Goal: Task Accomplishment & Management: Manage account settings

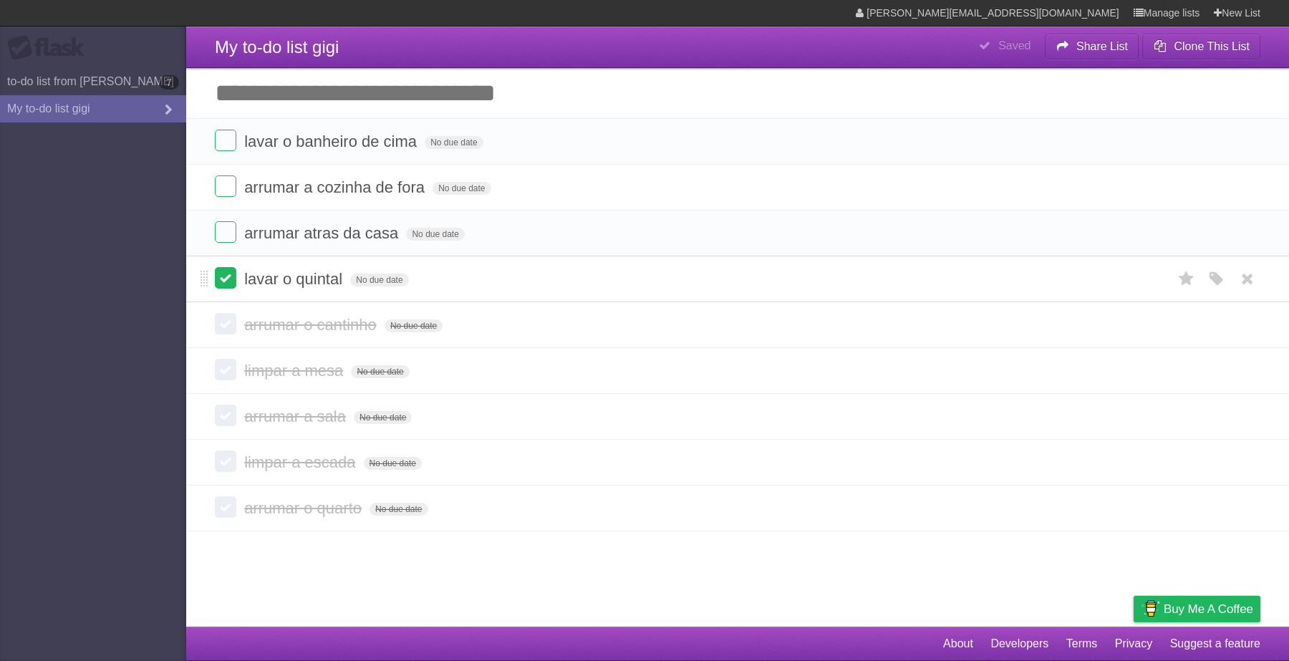
click at [227, 273] on label at bounding box center [225, 277] width 21 height 21
click at [130, 79] on link "to-do list from esther 7" at bounding box center [93, 81] width 186 height 27
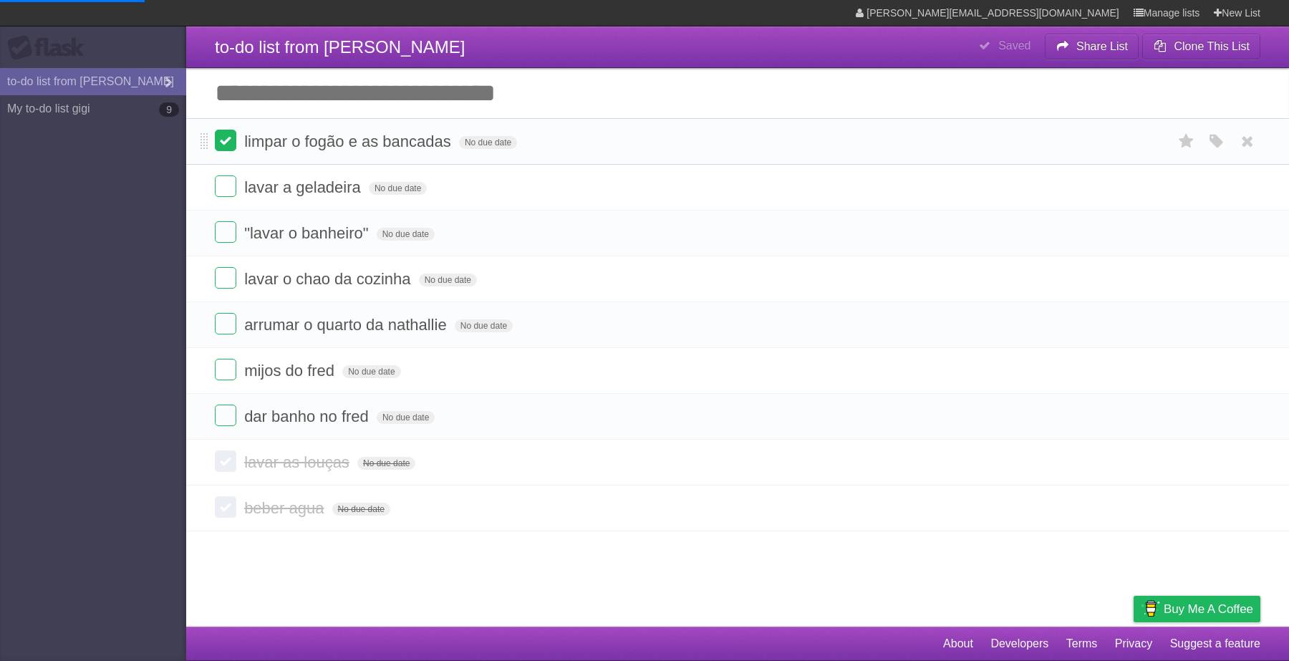
click at [226, 145] on label at bounding box center [225, 140] width 21 height 21
click at [222, 231] on label at bounding box center [225, 231] width 21 height 21
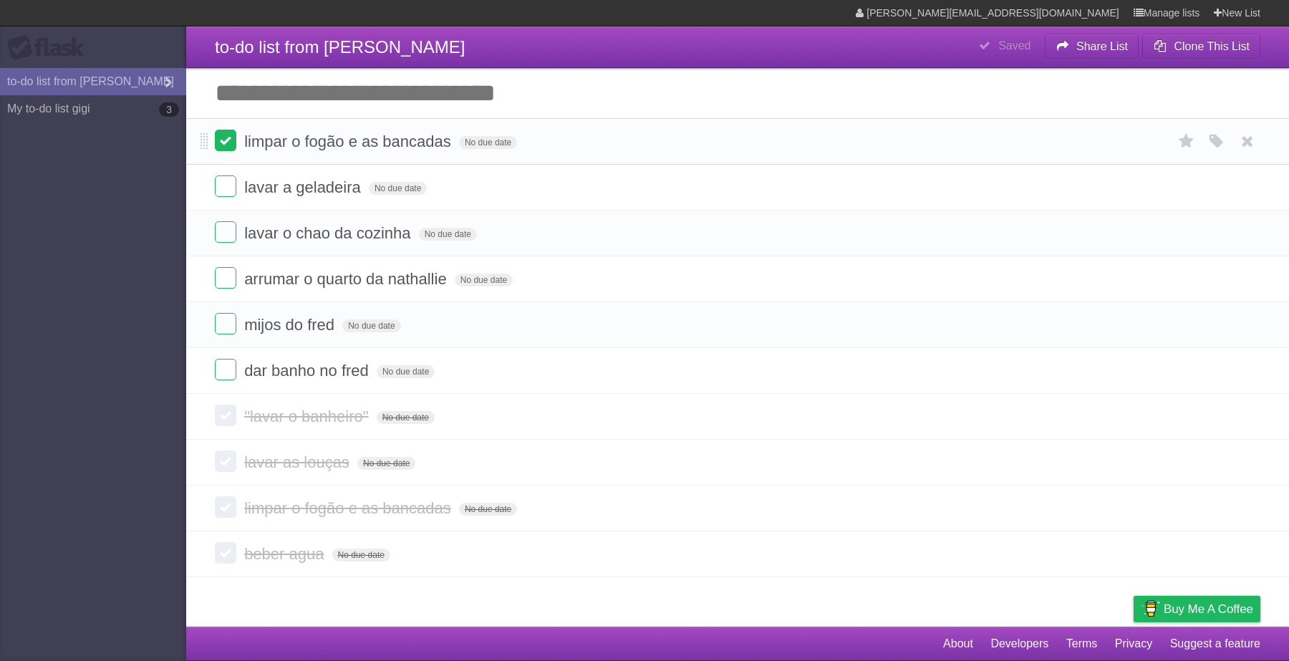
click at [220, 142] on label at bounding box center [225, 140] width 21 height 21
click at [226, 327] on label at bounding box center [225, 323] width 21 height 21
click at [1246, 145] on icon at bounding box center [1247, 142] width 20 height 24
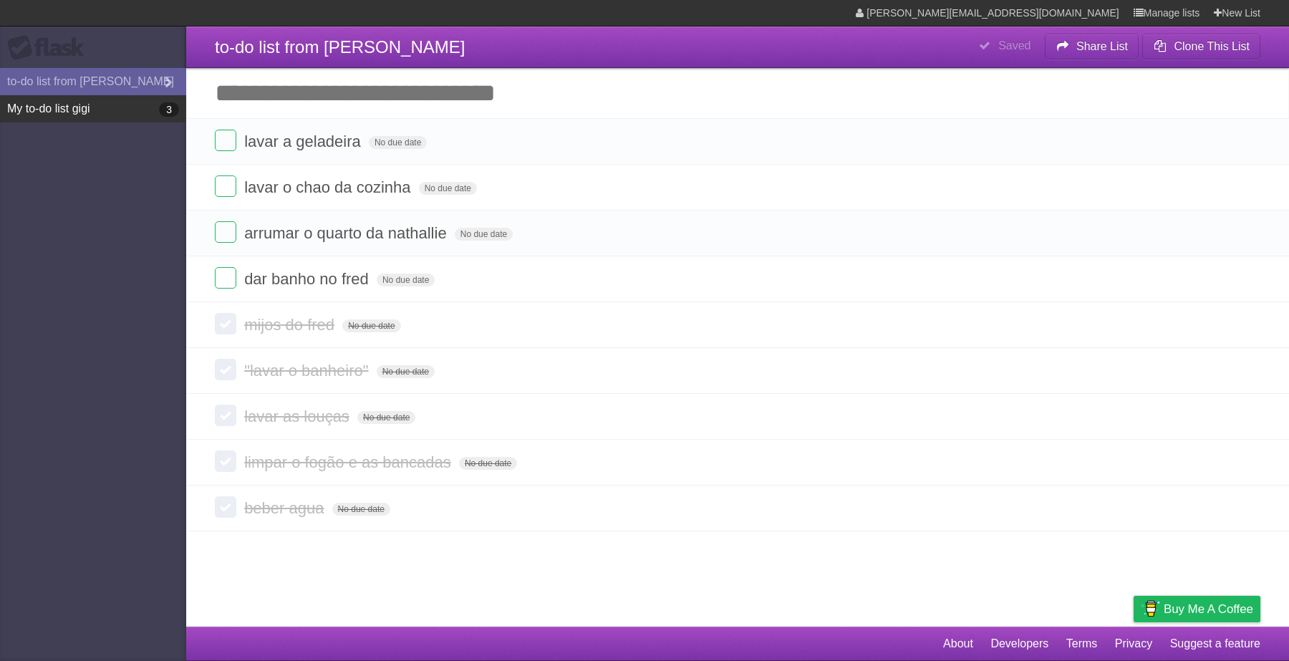
click at [116, 116] on link "My to-do list gigi 3" at bounding box center [93, 108] width 186 height 27
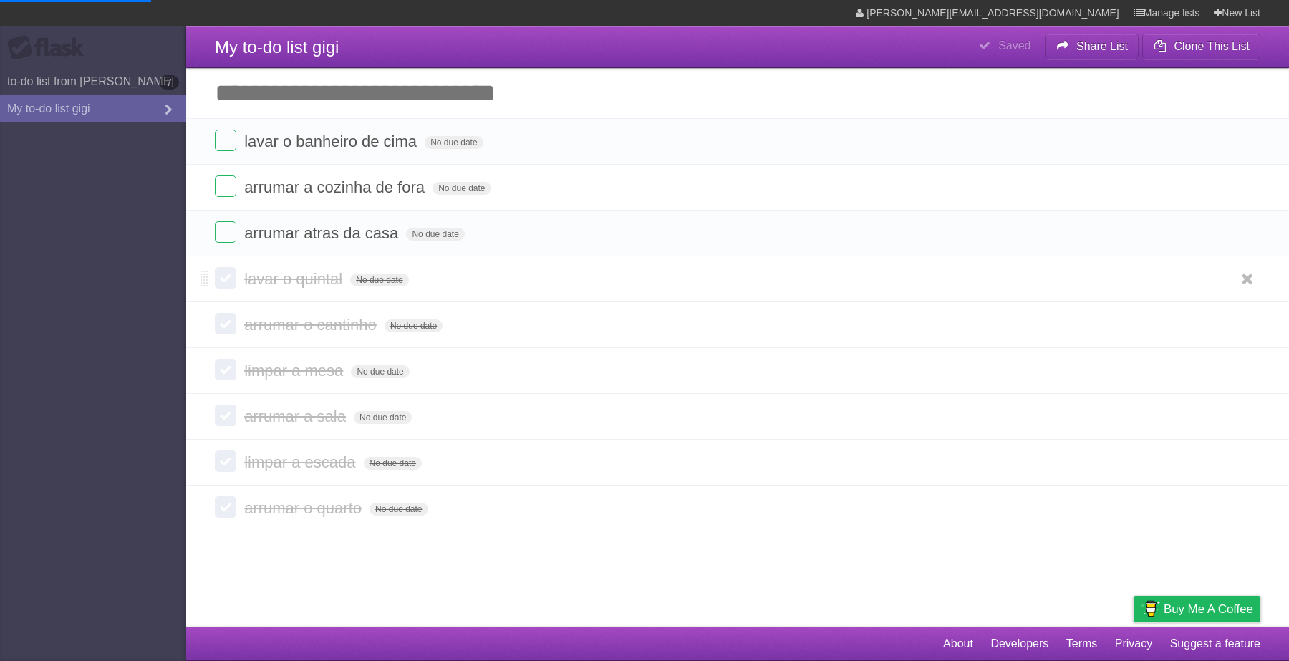
click at [226, 279] on label at bounding box center [225, 277] width 21 height 21
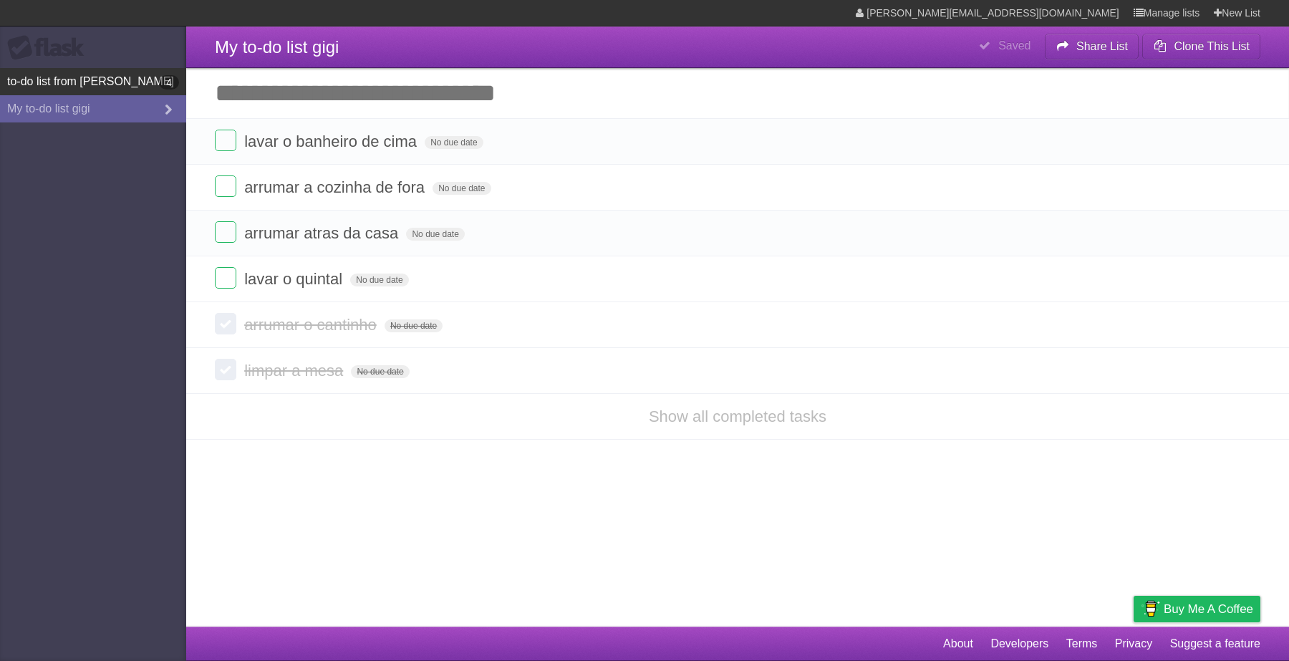
click at [63, 84] on link "to-do list from esther 4" at bounding box center [93, 81] width 186 height 27
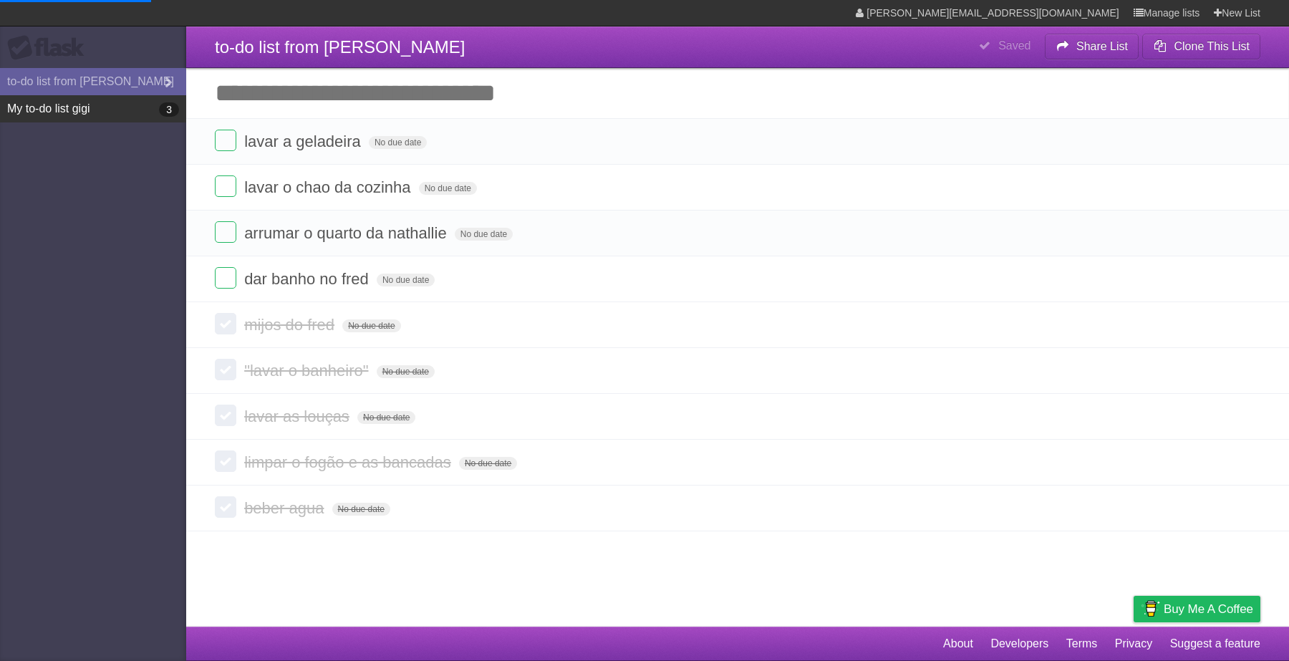
click at [117, 107] on link "My to-do list gigi 3" at bounding box center [93, 108] width 186 height 27
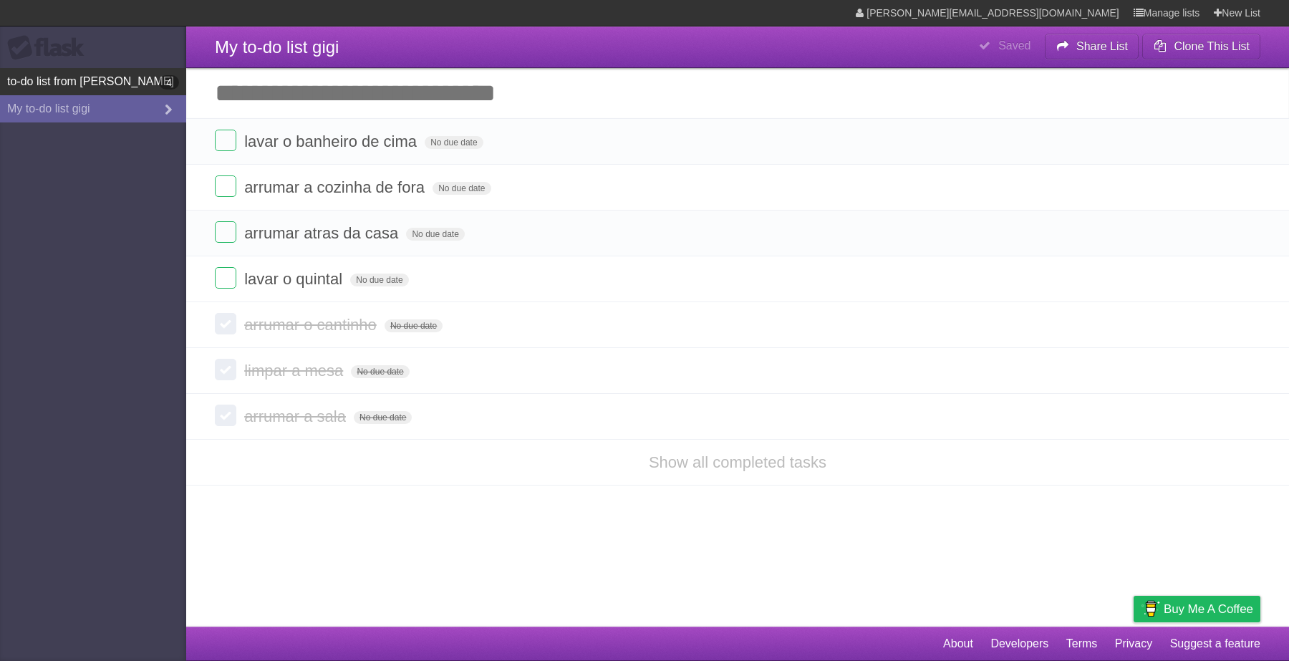
click at [117, 79] on link "to-do list from esther 4" at bounding box center [93, 81] width 186 height 27
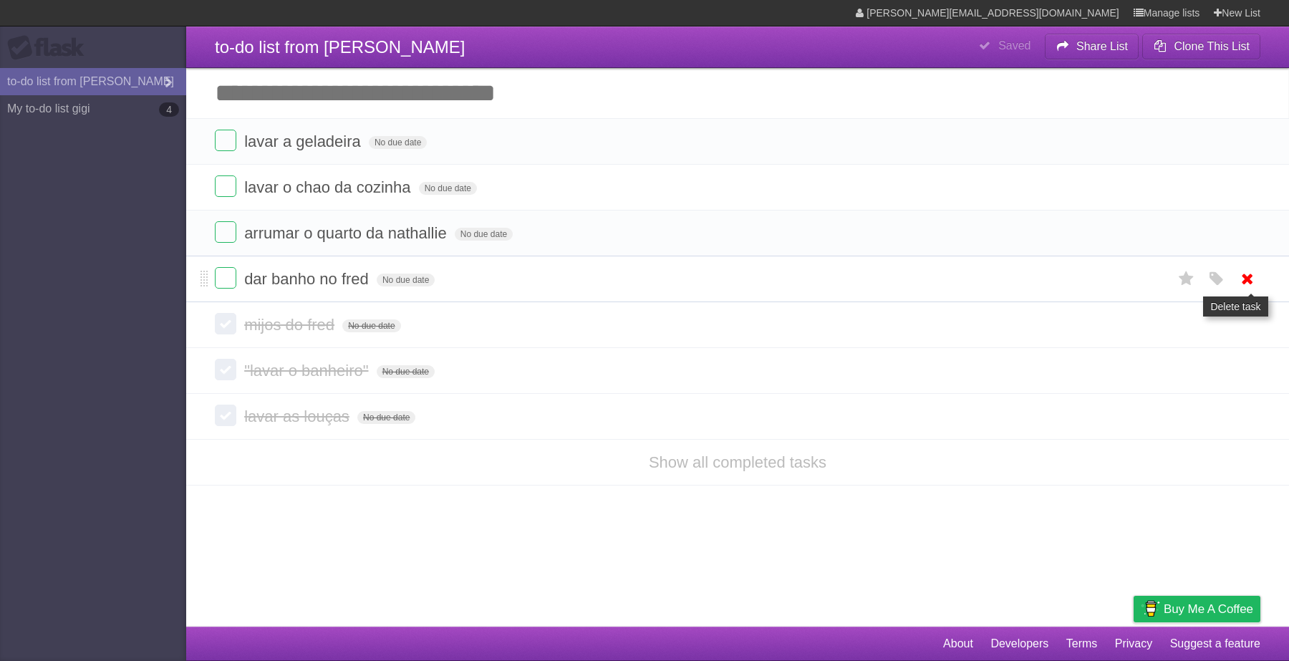
click at [1240, 280] on icon at bounding box center [1247, 279] width 20 height 24
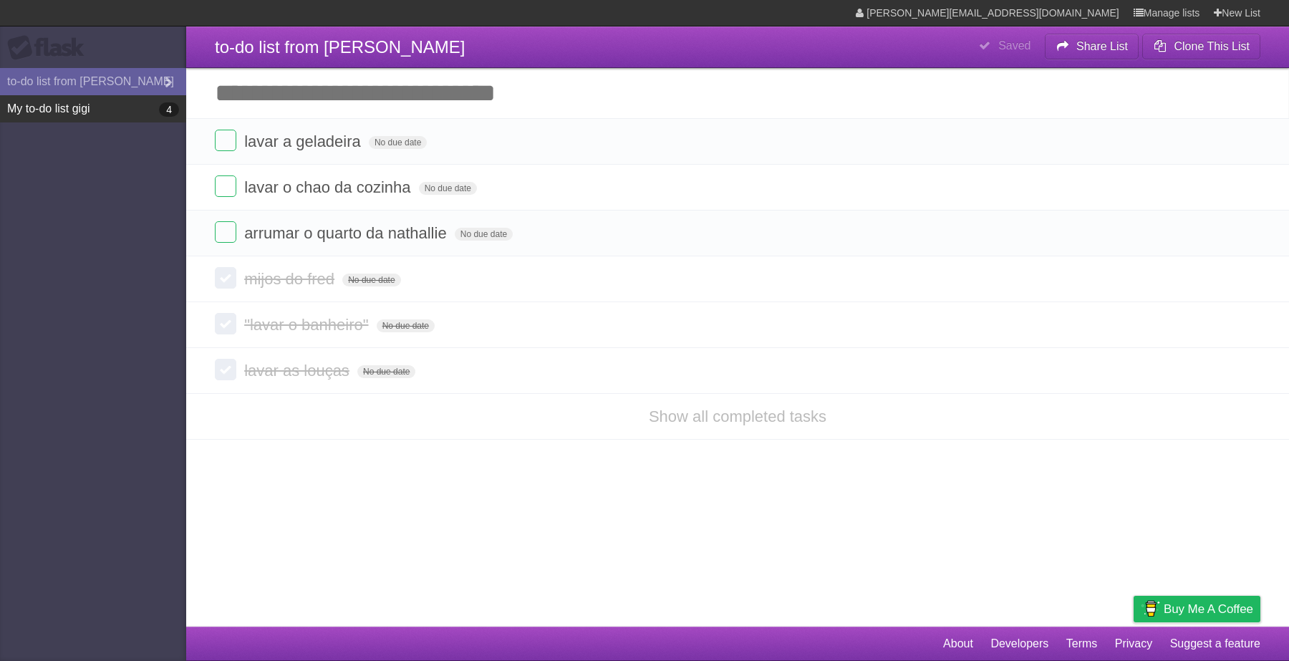
click at [44, 99] on link "My to-do list gigi 4" at bounding box center [93, 108] width 186 height 27
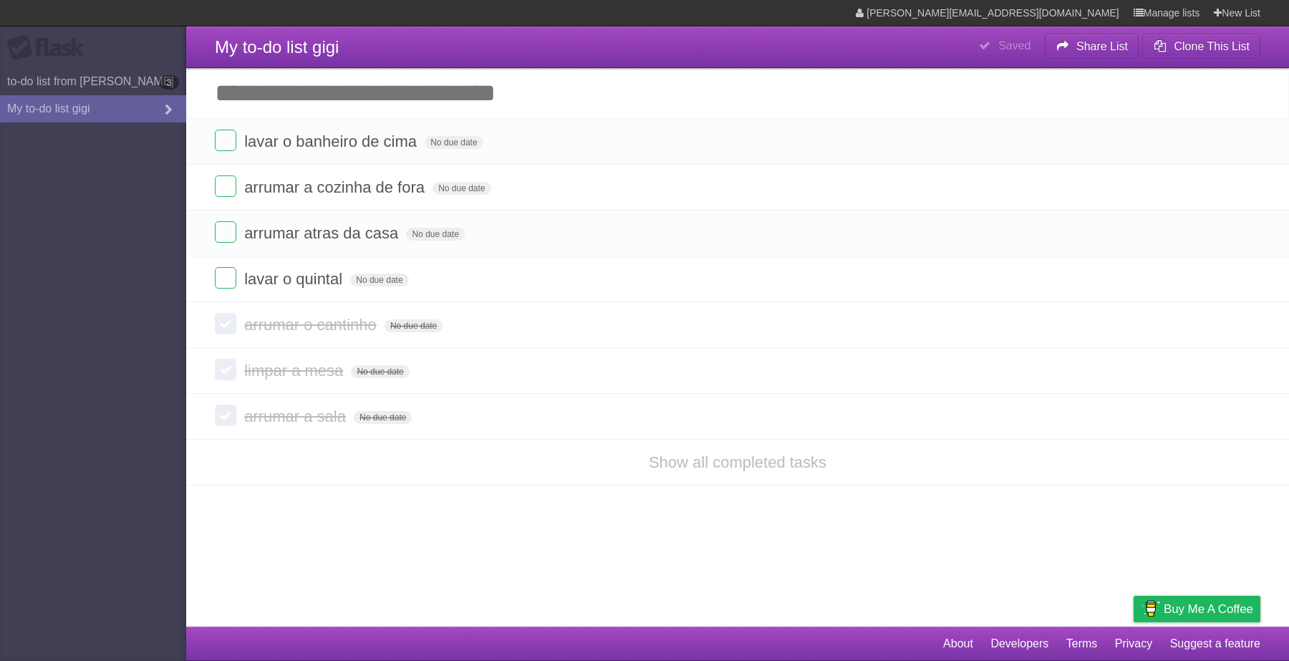
click at [226, 191] on label at bounding box center [225, 185] width 21 height 21
click at [223, 223] on label at bounding box center [225, 231] width 21 height 21
click at [215, 192] on label at bounding box center [225, 185] width 21 height 21
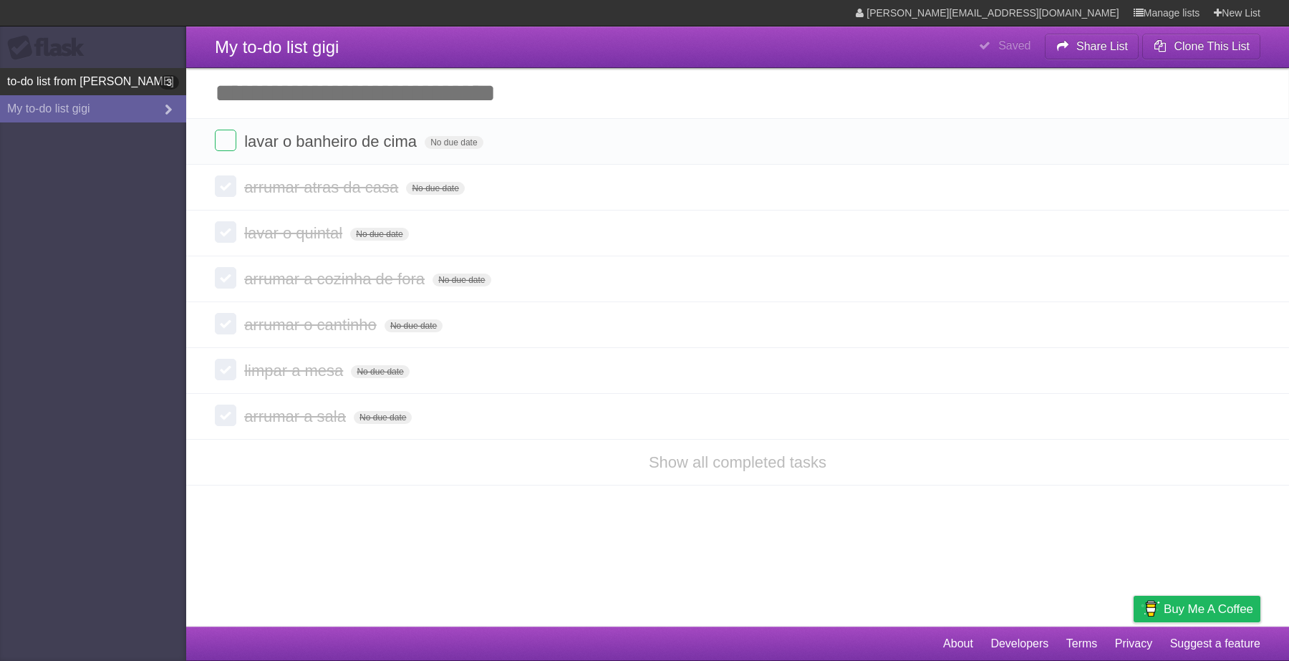
click at [123, 75] on link "to-do list from esther 3" at bounding box center [93, 81] width 186 height 27
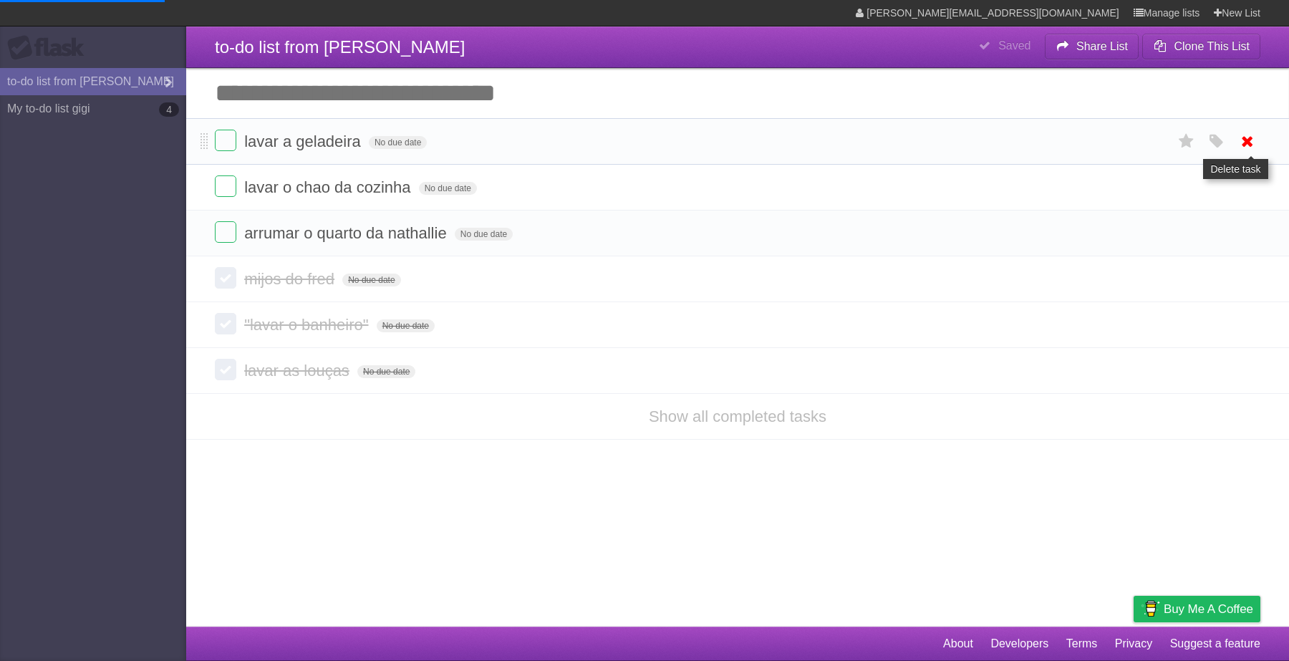
click at [1248, 142] on icon at bounding box center [1247, 142] width 20 height 24
click at [237, 221] on form "arrumar o quarto da nathallie No due date White Red Blue Green Purple Orange" at bounding box center [737, 233] width 1045 height 24
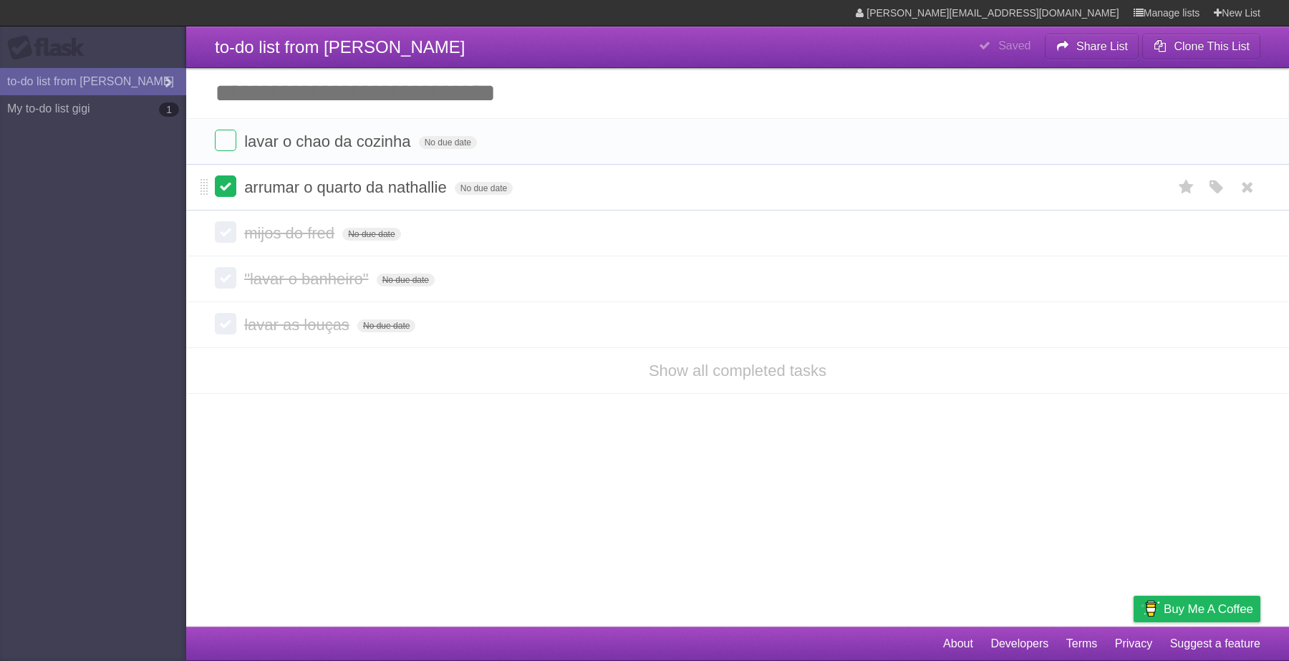
click at [220, 181] on label at bounding box center [225, 185] width 21 height 21
click at [227, 140] on label at bounding box center [225, 140] width 21 height 21
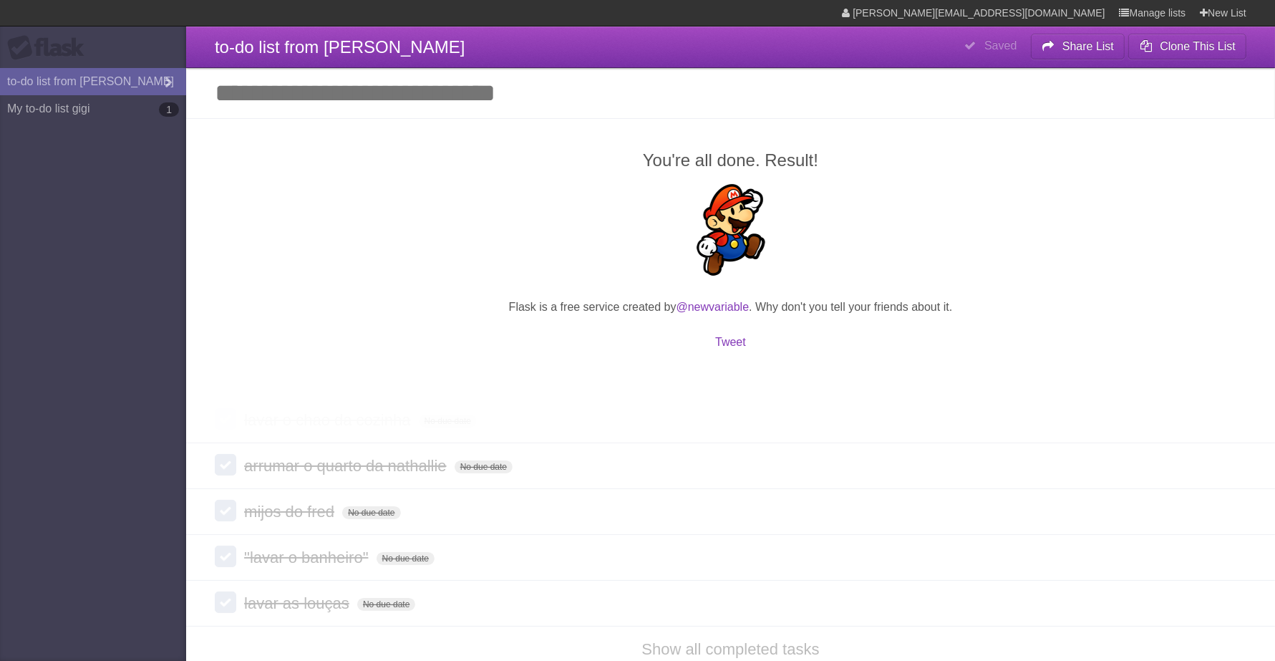
click at [223, 188] on p at bounding box center [731, 232] width 1032 height 97
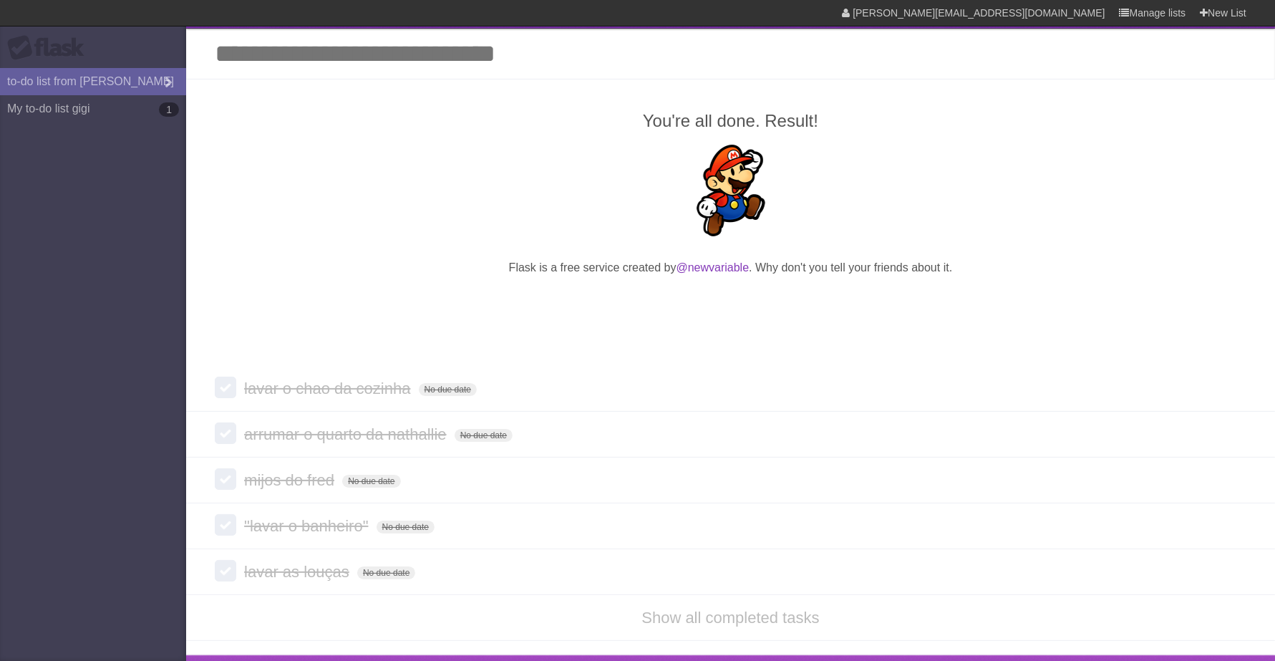
scroll to position [70, 0]
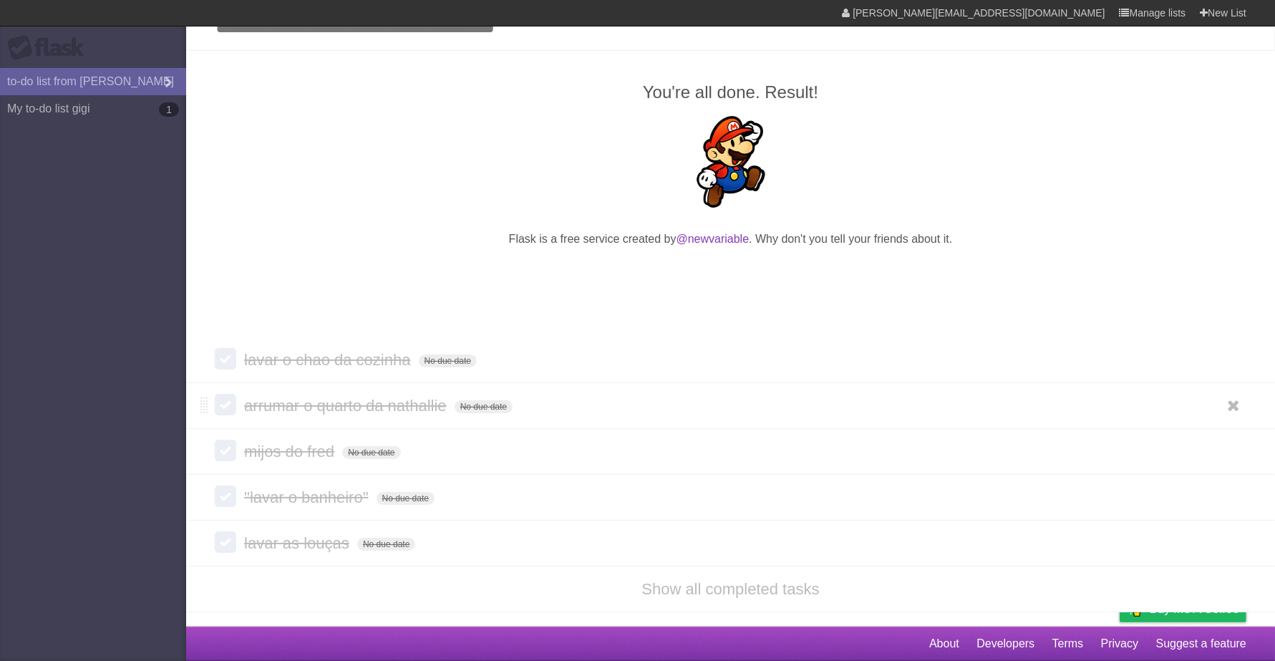
click at [220, 402] on label at bounding box center [225, 404] width 21 height 21
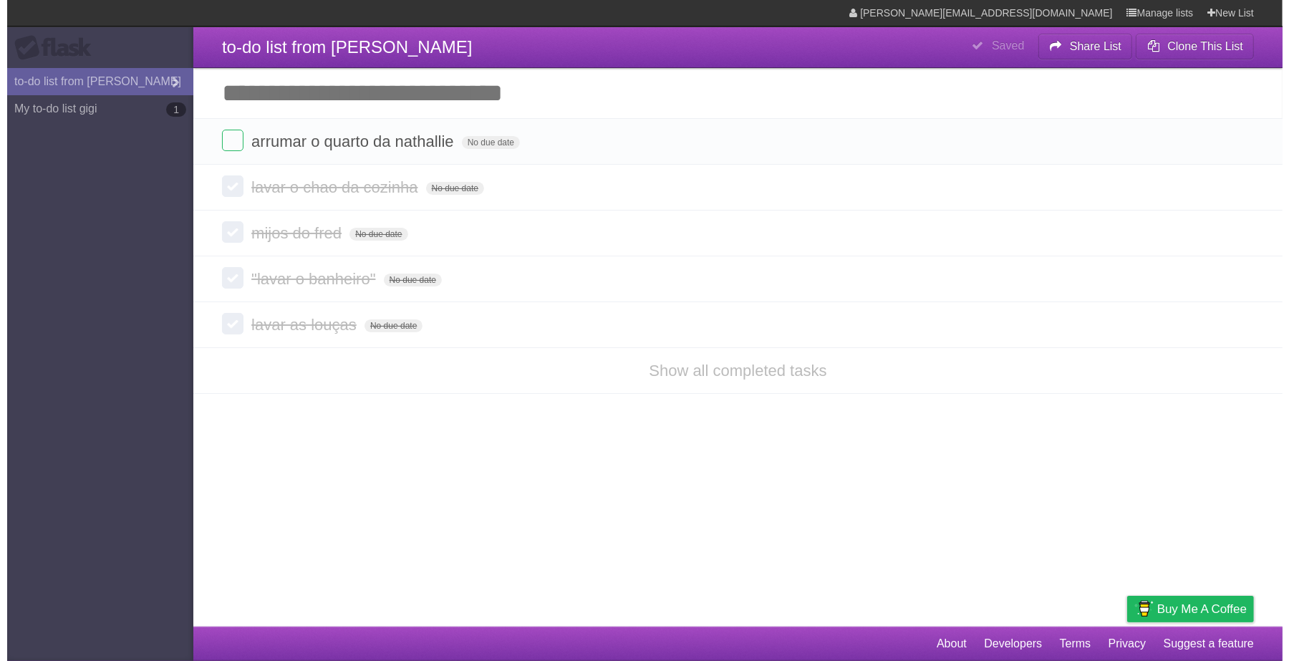
scroll to position [0, 0]
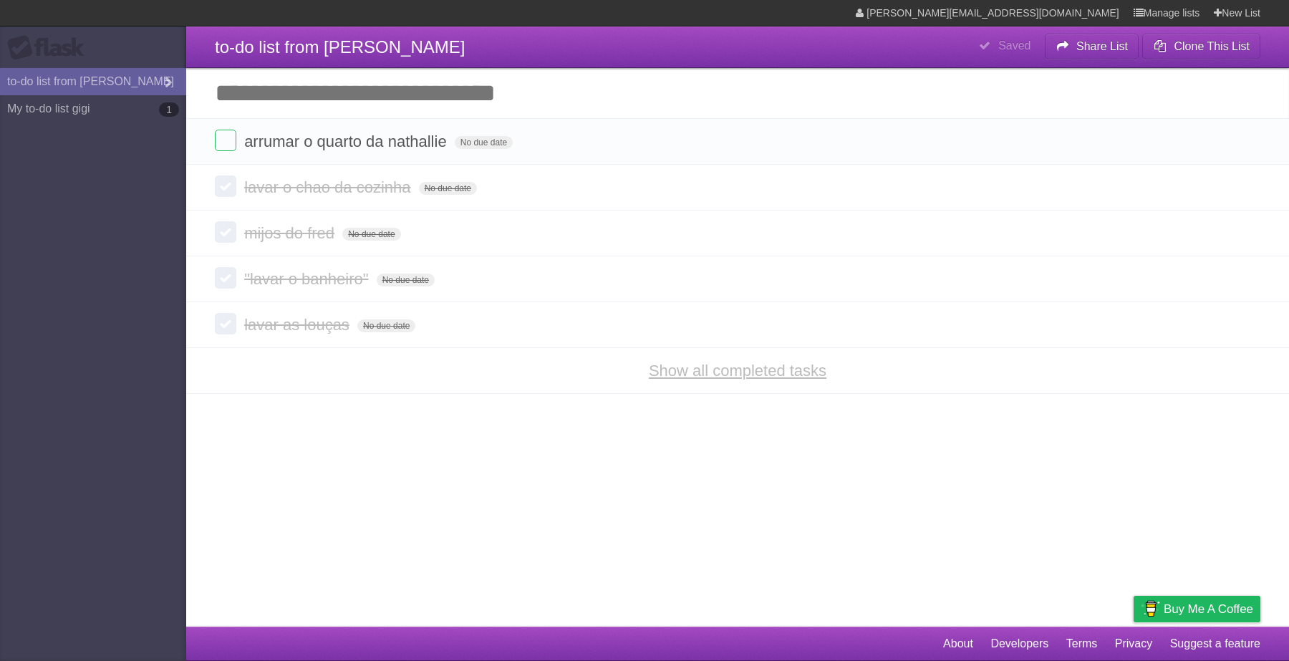
click at [719, 379] on link "Show all completed tasks" at bounding box center [738, 371] width 178 height 18
click at [561, 480] on article "**********" at bounding box center [644, 313] width 1289 height 626
click at [148, 428] on aside "Flask to-do list from [PERSON_NAME] My to-do list gigi 1" at bounding box center [93, 330] width 186 height 661
click at [861, 150] on form "arrumar o quarto da nathallie No due date White Red Blue Green Purple Orange" at bounding box center [737, 142] width 1045 height 24
drag, startPoint x: 142, startPoint y: 496, endPoint x: 246, endPoint y: 406, distance: 137.5
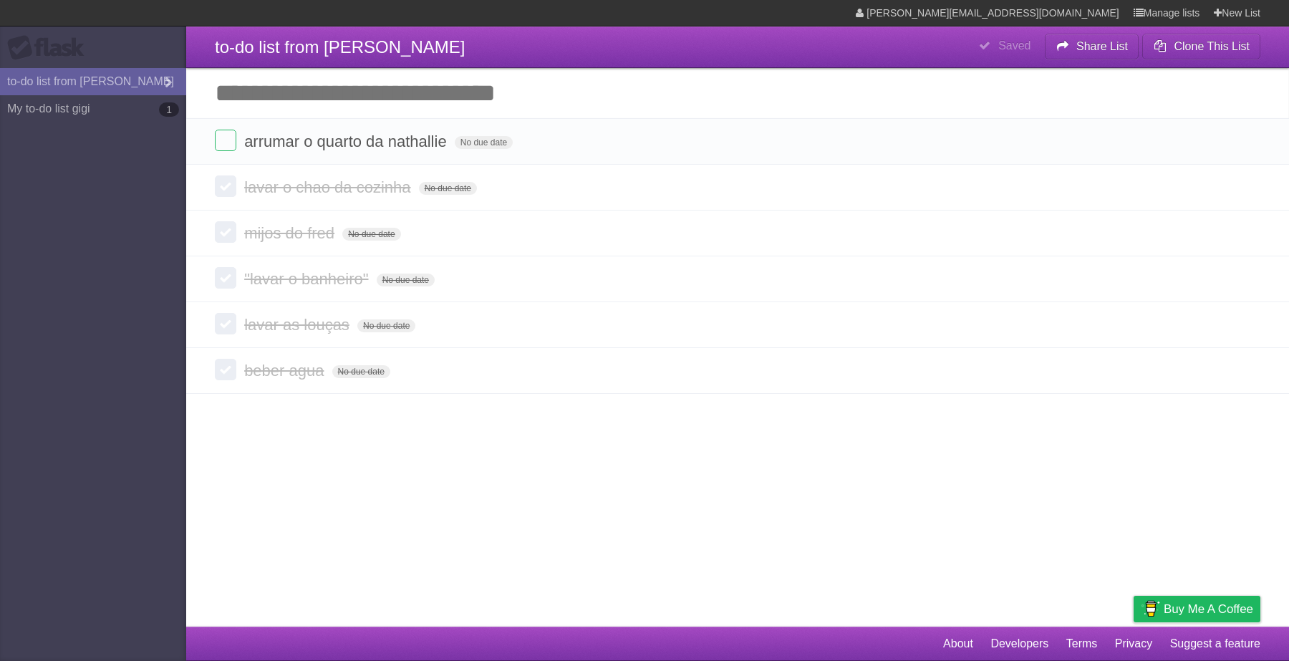
click at [242, 437] on body "**********" at bounding box center [644, 330] width 1289 height 661
click at [57, 425] on aside "Flask to-do list from [PERSON_NAME] My to-do list gigi 1" at bounding box center [93, 330] width 186 height 661
click at [137, 104] on link "My to-do list gigi 1" at bounding box center [93, 108] width 186 height 27
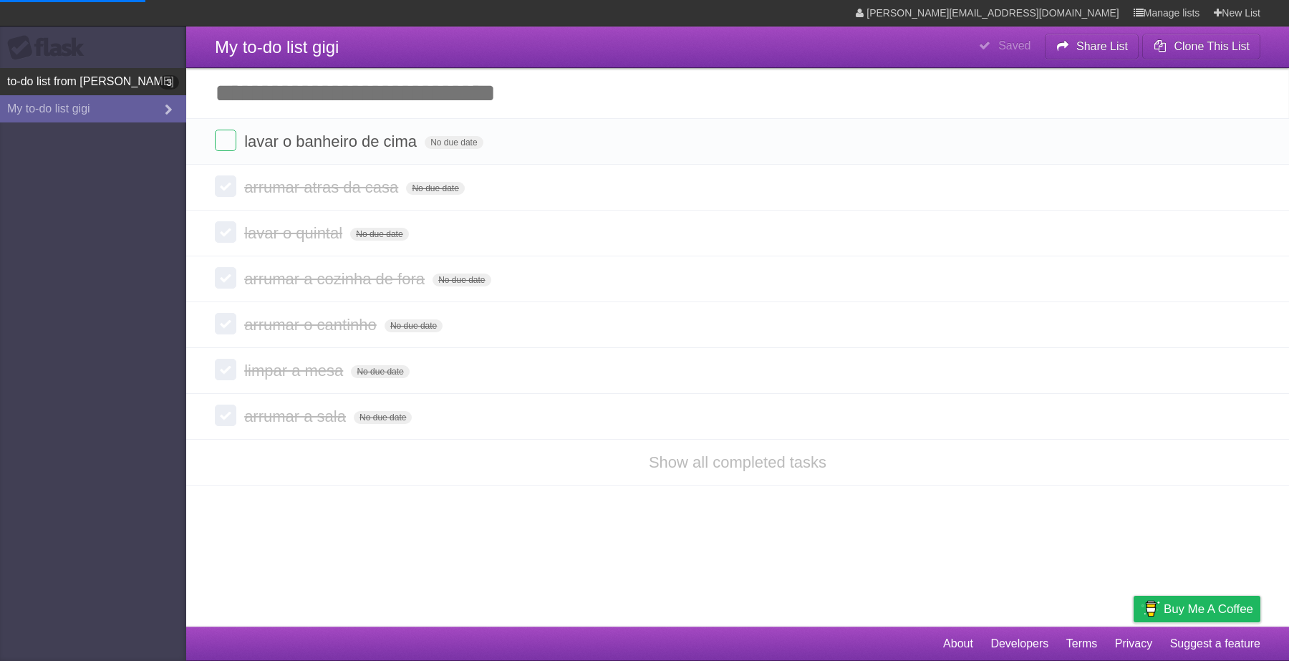
click at [120, 80] on link "to-do list from esther 3" at bounding box center [93, 81] width 186 height 27
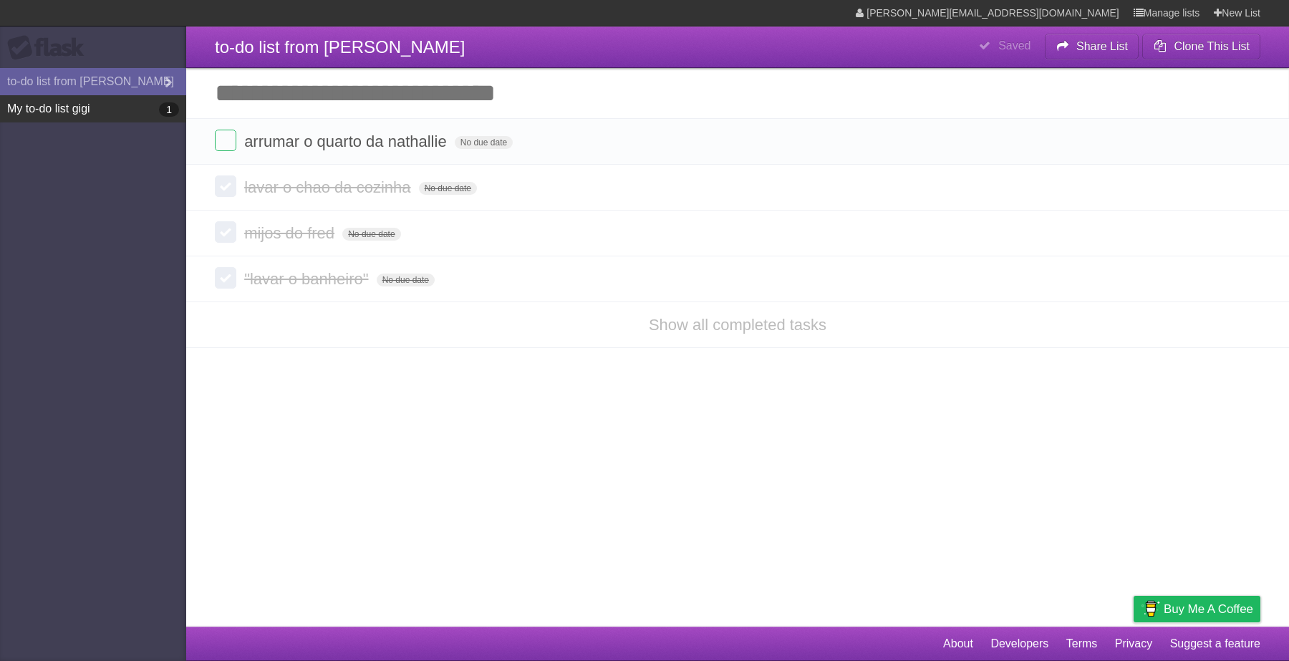
click at [105, 102] on link "My to-do list gigi 1" at bounding box center [93, 108] width 186 height 27
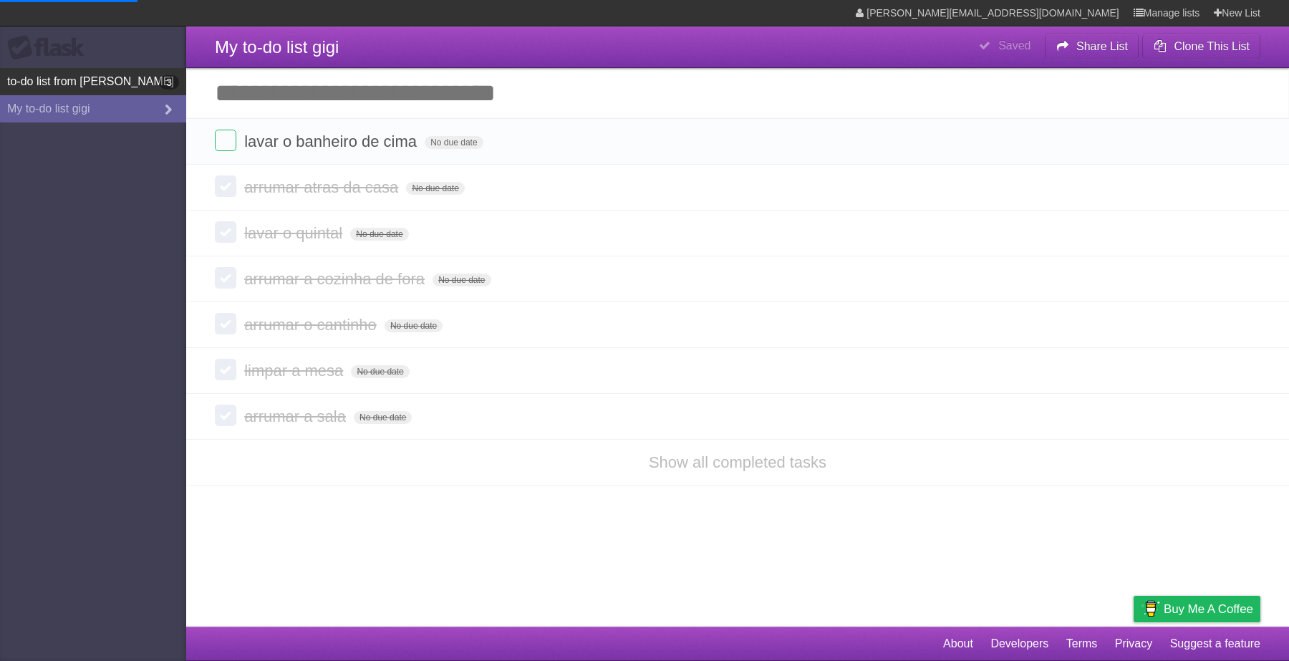
click at [143, 74] on link "to-do list from esther 3" at bounding box center [93, 81] width 186 height 27
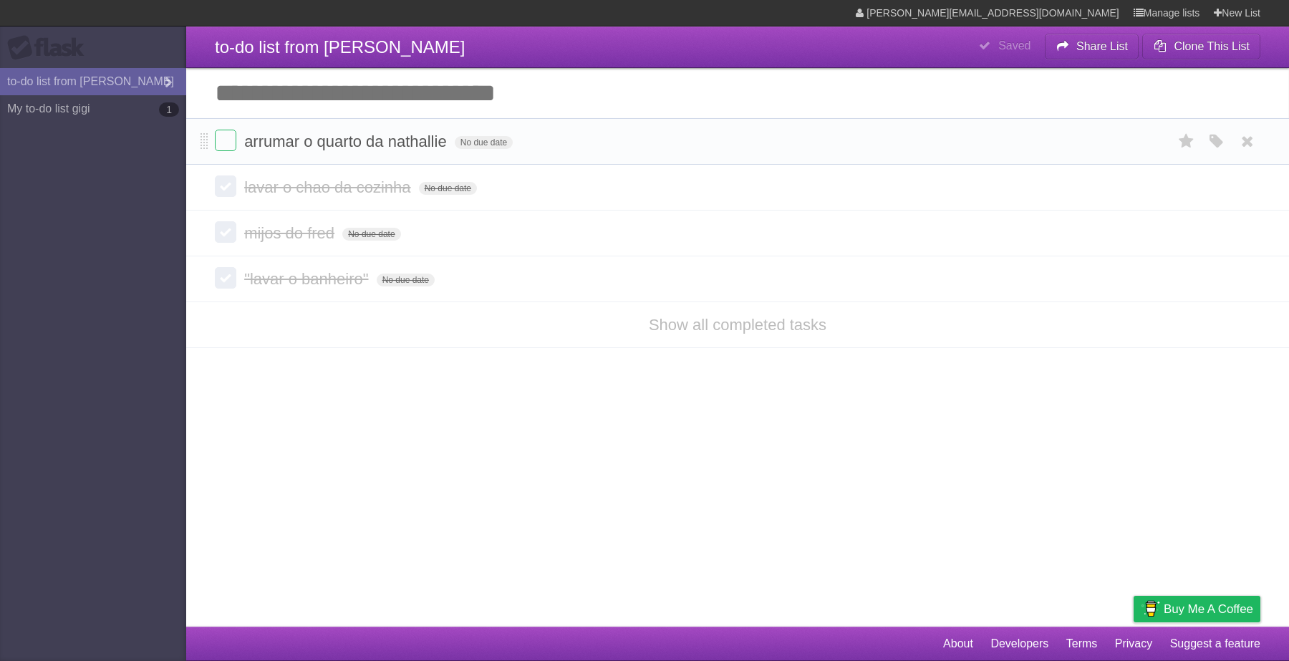
click at [212, 132] on li "arrumar o quarto da nathallie No due date White Red Blue Green Purple Orange" at bounding box center [737, 141] width 1103 height 47
click at [222, 132] on label at bounding box center [225, 140] width 21 height 21
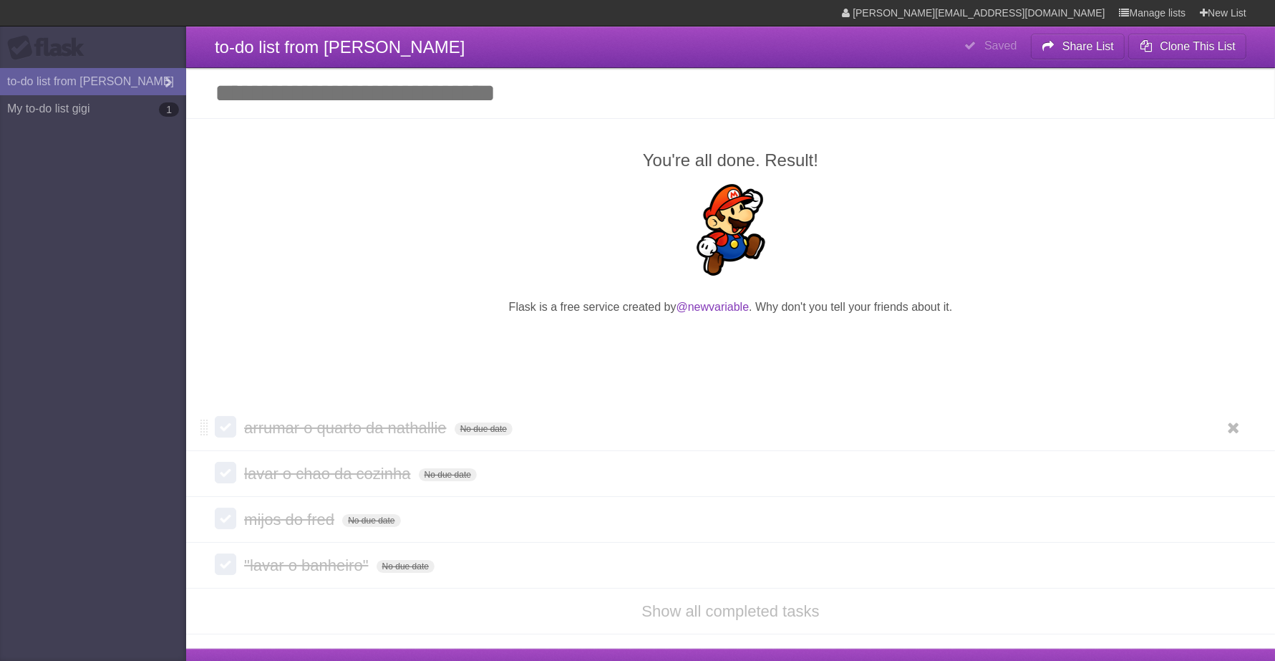
click at [219, 409] on li "arrumar o quarto da nathallie No due date White Red Blue Green Purple Orange" at bounding box center [730, 428] width 1089 height 46
click at [226, 424] on label at bounding box center [225, 426] width 21 height 21
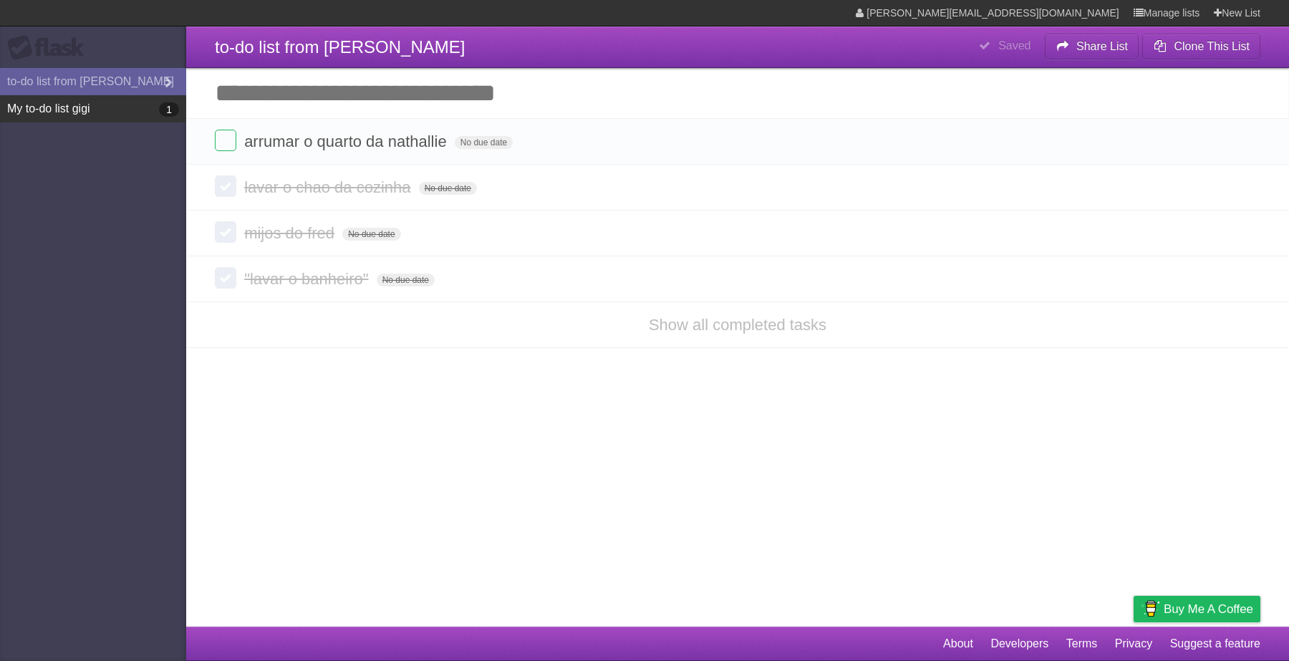
click at [155, 108] on link "My to-do list gigi 1" at bounding box center [93, 108] width 186 height 27
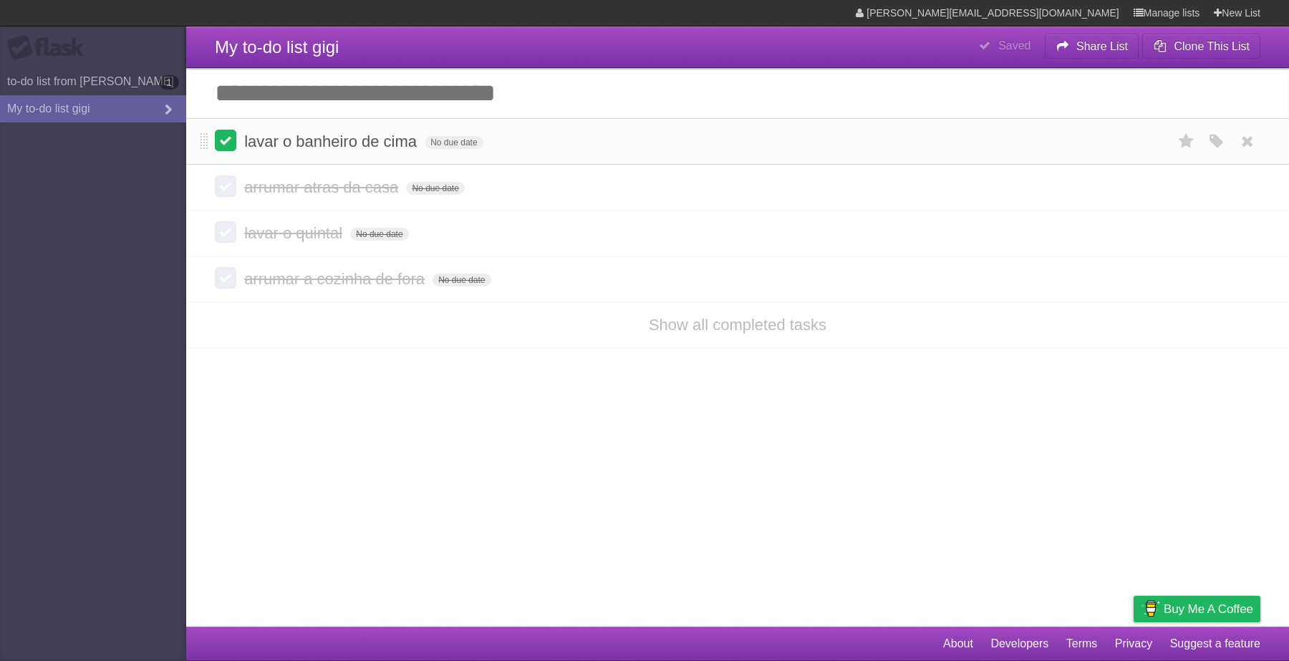
click at [223, 136] on label at bounding box center [225, 140] width 21 height 21
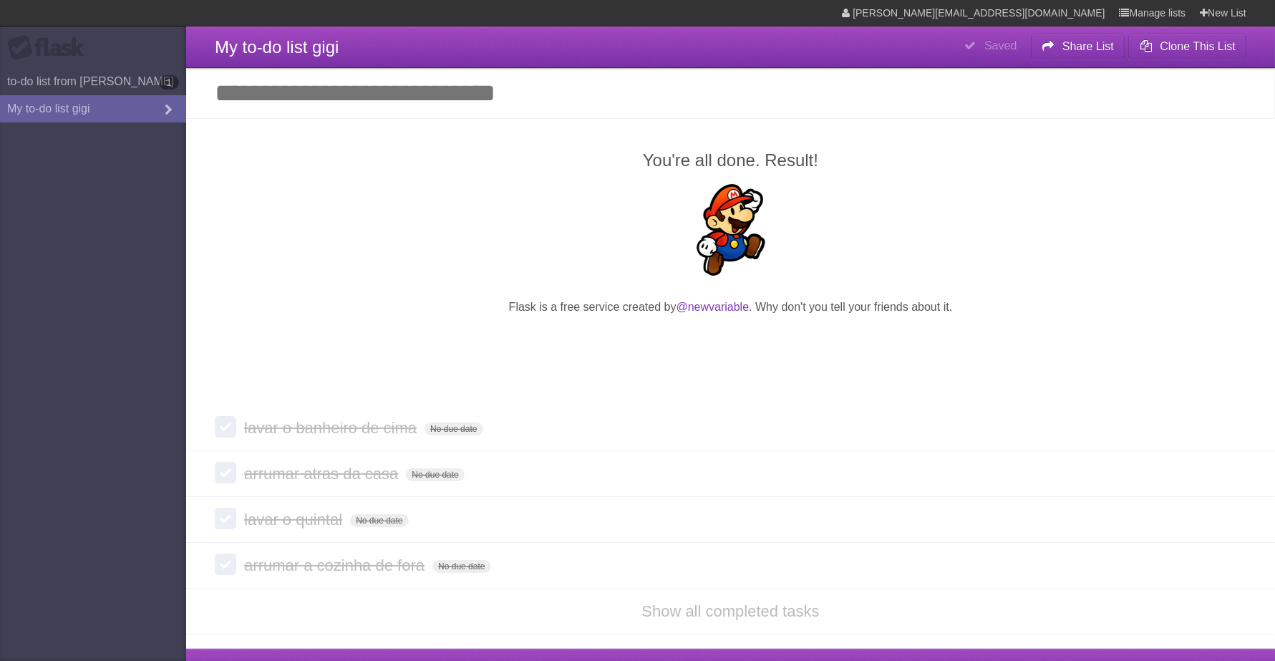
click at [137, 63] on aside "Flask to-do list from esther 1 My to-do list gigi" at bounding box center [93, 330] width 186 height 661
click at [137, 69] on link "to-do list from esther 1" at bounding box center [93, 81] width 186 height 27
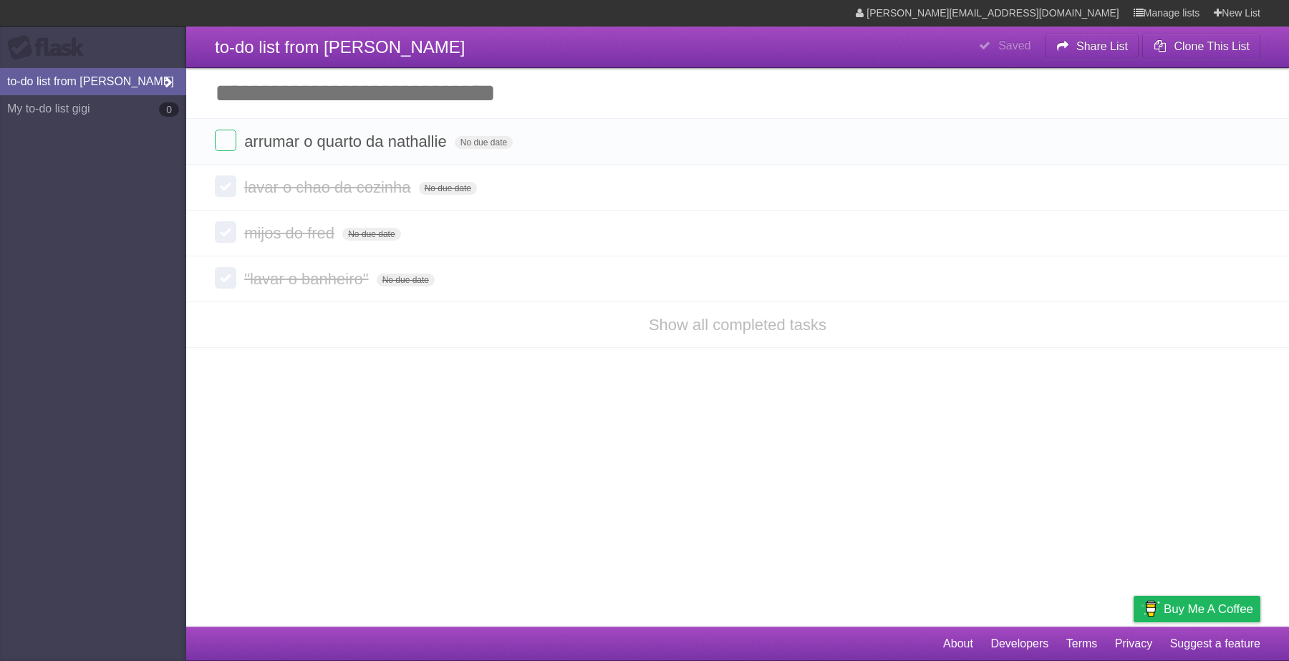
click at [134, 94] on link "to-do list from [PERSON_NAME]" at bounding box center [93, 81] width 186 height 27
click at [130, 102] on link "My to-do list gigi 0" at bounding box center [93, 108] width 186 height 27
